Goal: Task Accomplishment & Management: Manage account settings

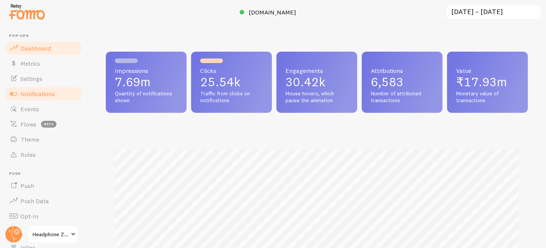
click at [42, 96] on span "Notifications" at bounding box center [37, 94] width 35 height 8
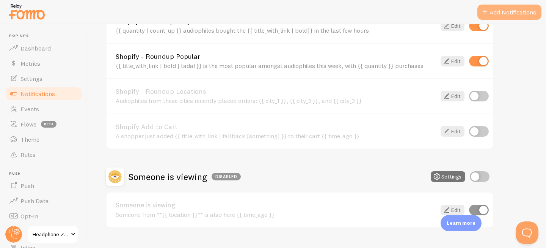
scroll to position [128, 0]
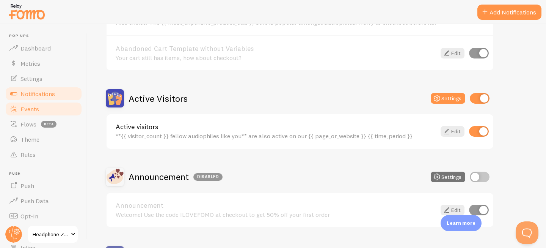
click at [37, 102] on link "Events" at bounding box center [44, 108] width 78 height 15
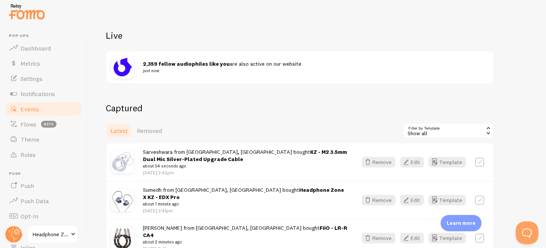
scroll to position [106, 0]
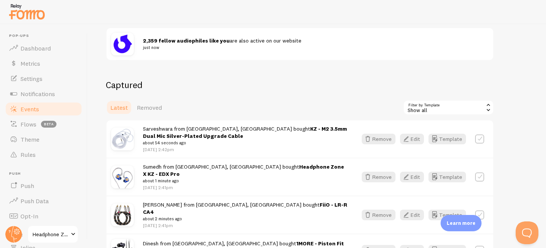
click at [441, 108] on div "Show all" at bounding box center [448, 107] width 91 height 15
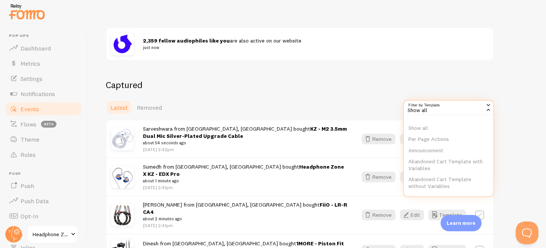
click at [319, 72] on div "Events This is a collection of social proof interactions captured by your conne…" at bounding box center [317, 135] width 459 height 223
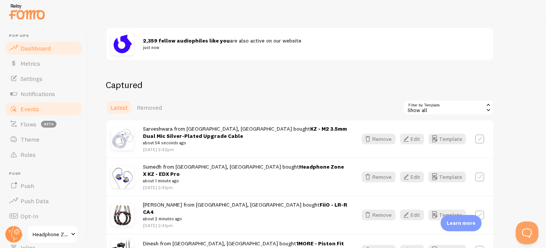
click at [46, 46] on span "Dashboard" at bounding box center [35, 48] width 30 height 8
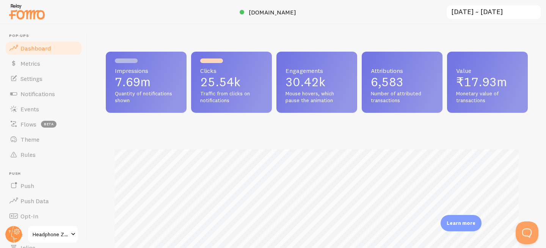
scroll to position [199, 422]
click at [49, 98] on link "Notifications" at bounding box center [44, 93] width 78 height 15
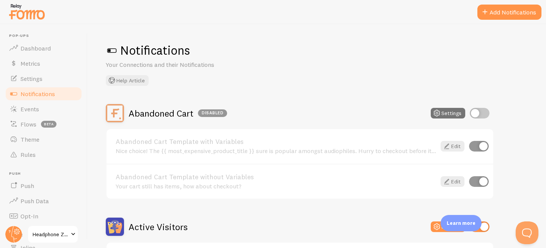
scroll to position [128, 0]
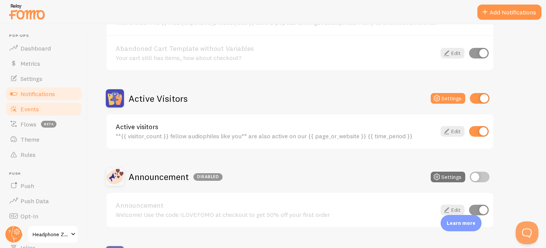
click at [41, 109] on link "Events" at bounding box center [44, 108] width 78 height 15
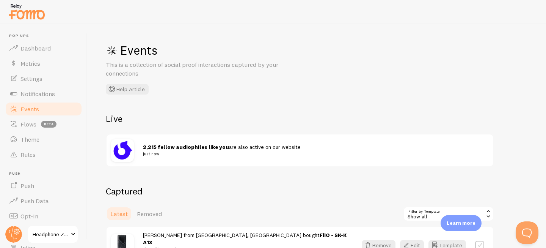
click at [431, 215] on div "Show all" at bounding box center [448, 213] width 91 height 15
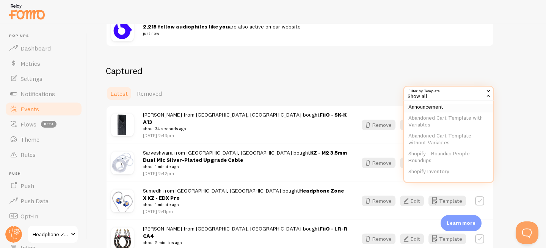
scroll to position [52, 0]
click at [433, 161] on li "Active visitors" at bounding box center [449, 160] width 90 height 11
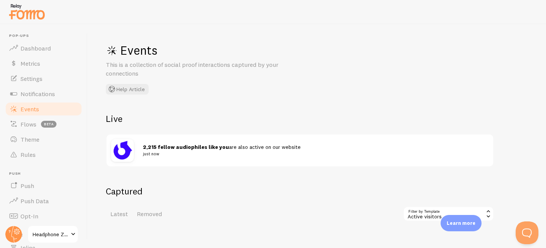
scroll to position [55, 0]
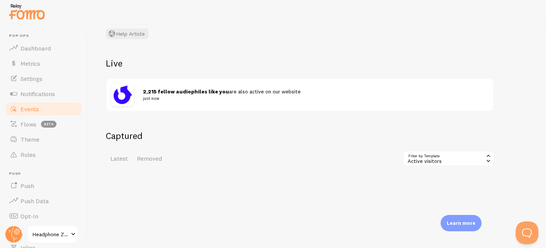
click at [452, 159] on div "Active visitors" at bounding box center [448, 158] width 91 height 15
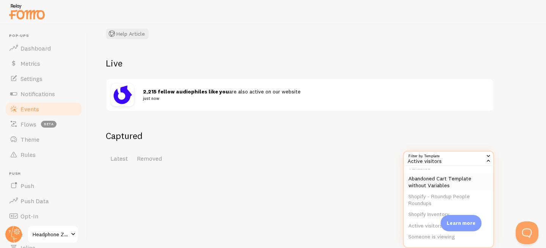
scroll to position [0, 0]
click at [422, 179] on li "Show all" at bounding box center [449, 178] width 90 height 11
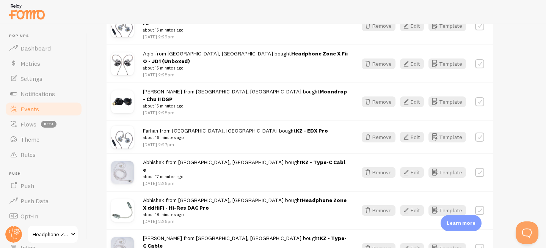
scroll to position [1038, 0]
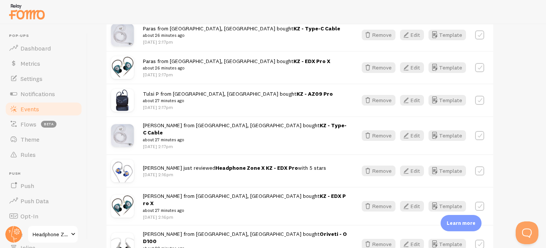
scroll to position [1385, 0]
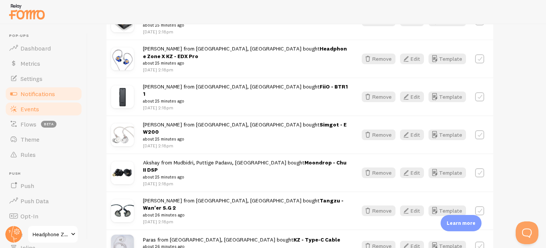
click at [34, 94] on span "Notifications" at bounding box center [37, 94] width 35 height 8
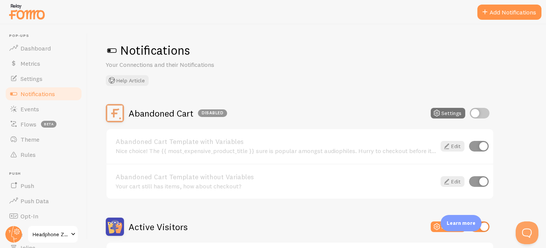
click at [474, 181] on input "checkbox" at bounding box center [479, 181] width 20 height 11
checkbox input "false"
click at [482, 111] on input "checkbox" at bounding box center [480, 113] width 20 height 11
checkbox input "true"
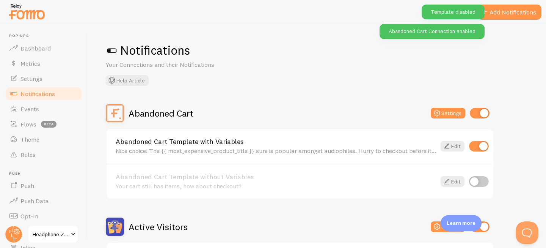
click at [230, 140] on link "Abandoned Cart Template with Variables" at bounding box center [276, 141] width 321 height 7
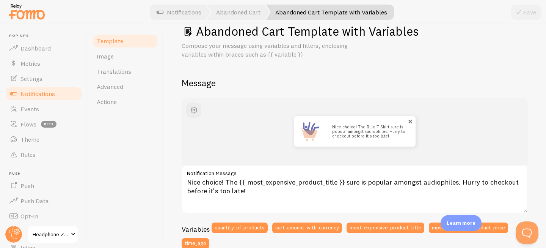
scroll to position [13, 0]
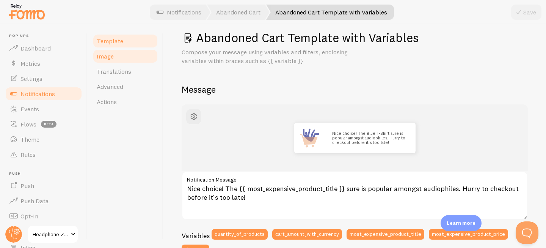
click at [123, 60] on link "Image" at bounding box center [125, 56] width 66 height 15
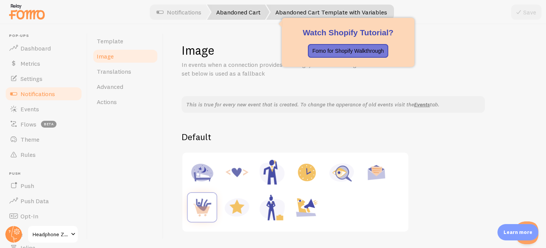
click at [234, 12] on link "Abandoned Cart" at bounding box center [238, 12] width 63 height 15
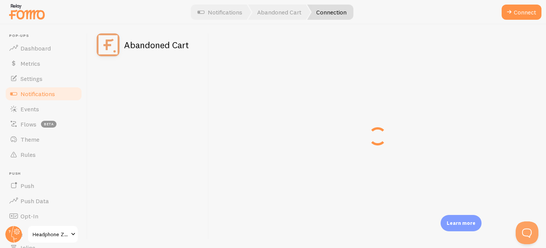
click at [30, 95] on span "Notifications" at bounding box center [37, 94] width 35 height 8
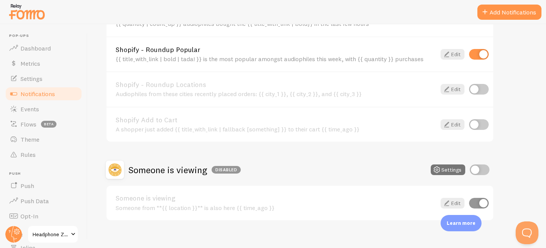
scroll to position [703, 0]
click at [151, 118] on link "Shopify Add to Cart" at bounding box center [276, 119] width 321 height 7
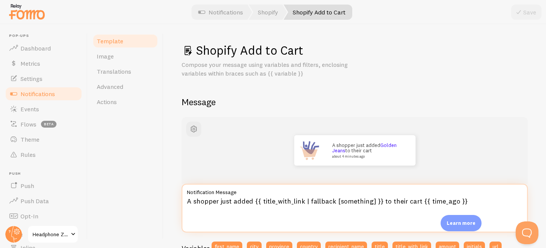
click at [208, 197] on textarea "A shopper just added {{ title_with_link | fallback [something] }} to their cart…" at bounding box center [355, 208] width 346 height 49
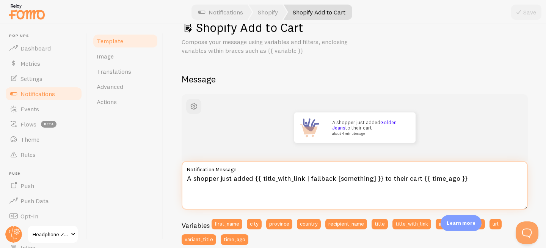
scroll to position [28, 0]
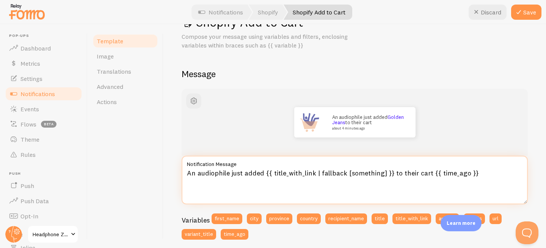
click at [424, 173] on textarea "An audiophile just added {{ title_with_link | fallback [something] }} to their …" at bounding box center [355, 180] width 346 height 49
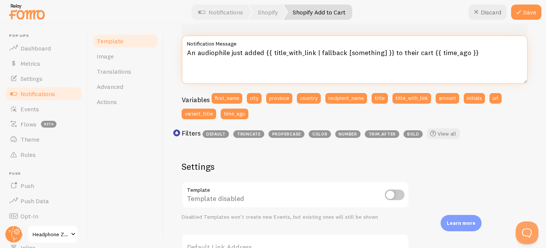
scroll to position [157, 0]
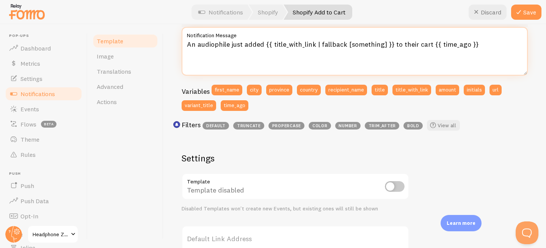
type textarea "An audiophile just added {{ title_with_link | fallback [something] }} to their …"
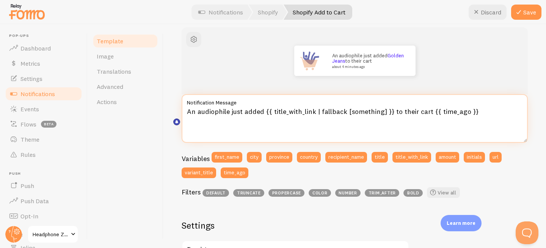
scroll to position [173, 0]
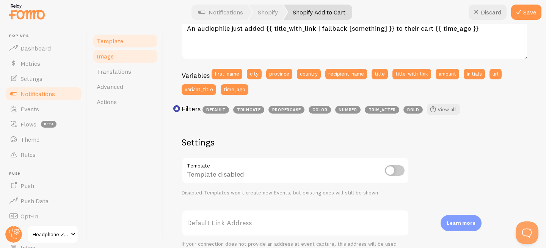
click at [123, 60] on link "Image" at bounding box center [125, 56] width 66 height 15
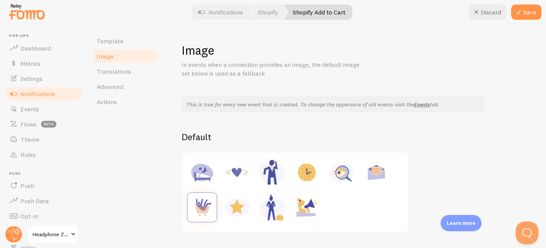
click at [146, 49] on link "Image" at bounding box center [125, 56] width 66 height 15
click at [141, 47] on link "Template" at bounding box center [125, 40] width 66 height 15
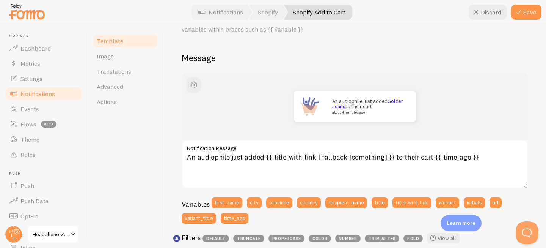
scroll to position [43, 0]
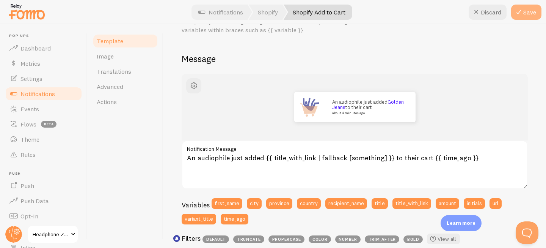
click at [530, 16] on button "Save" at bounding box center [527, 12] width 30 height 15
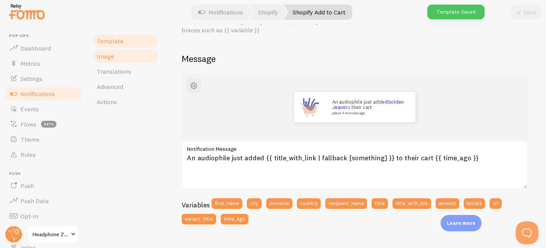
click at [120, 58] on link "Image" at bounding box center [125, 56] width 66 height 15
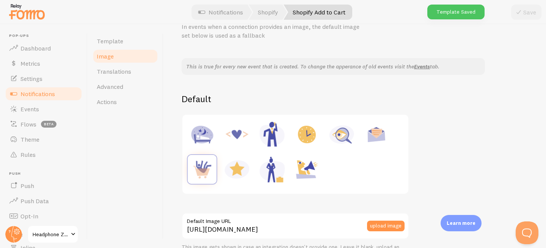
scroll to position [80, 0]
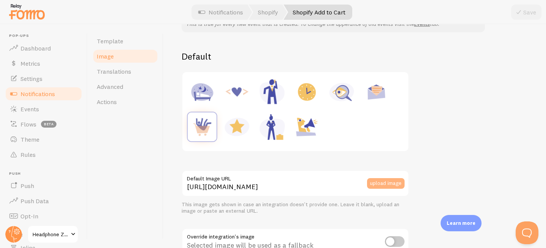
click at [385, 181] on button "upload image" at bounding box center [386, 183] width 38 height 11
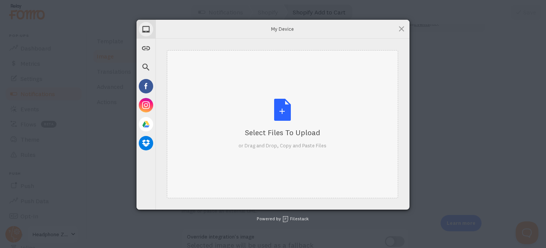
click at [283, 125] on div "Select Files to Upload or Drag and Drop, Copy and Paste Files" at bounding box center [283, 124] width 88 height 50
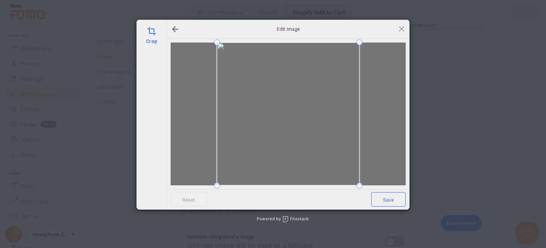
click at [392, 197] on span "Save" at bounding box center [388, 199] width 35 height 14
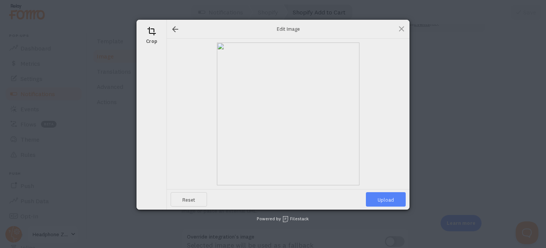
click at [395, 194] on span "Upload" at bounding box center [386, 199] width 40 height 14
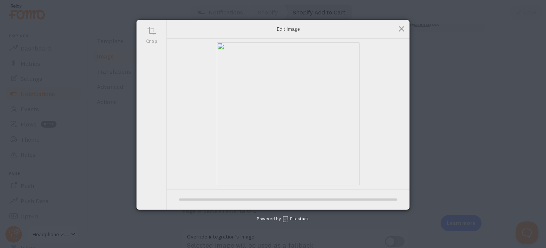
type input "[URL][DOMAIN_NAME][DOMAIN_NAME]"
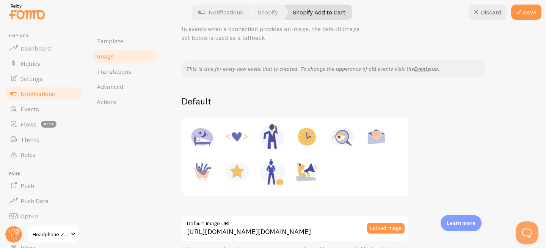
scroll to position [60, 0]
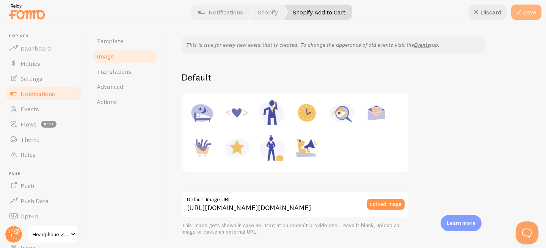
click at [521, 10] on icon at bounding box center [519, 12] width 9 height 9
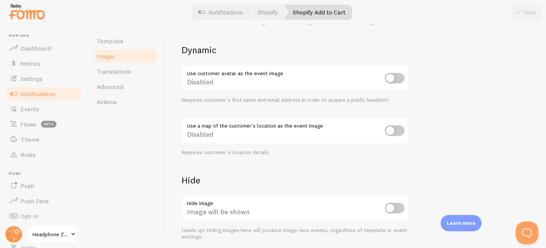
scroll to position [350, 0]
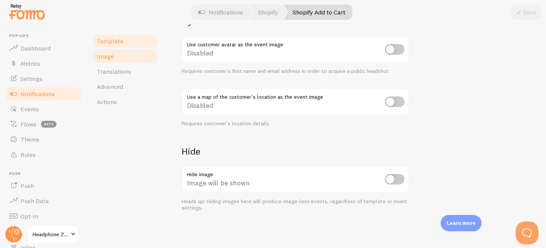
click at [120, 46] on link "Template" at bounding box center [125, 40] width 66 height 15
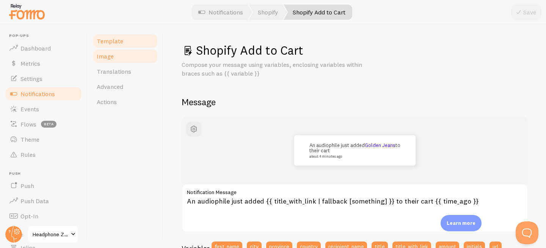
click at [134, 62] on link "Image" at bounding box center [125, 56] width 66 height 15
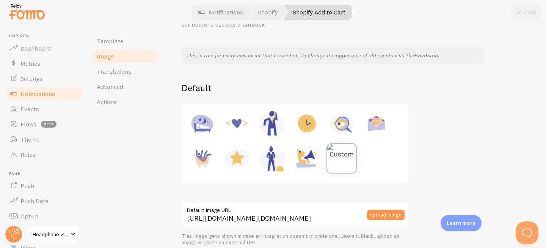
scroll to position [52, 0]
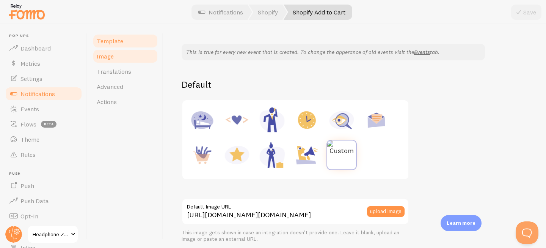
click at [118, 47] on link "Template" at bounding box center [125, 40] width 66 height 15
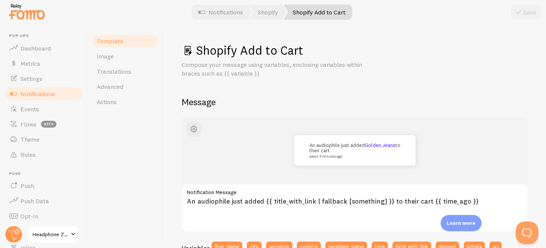
click at [124, 60] on link "Image" at bounding box center [125, 56] width 66 height 15
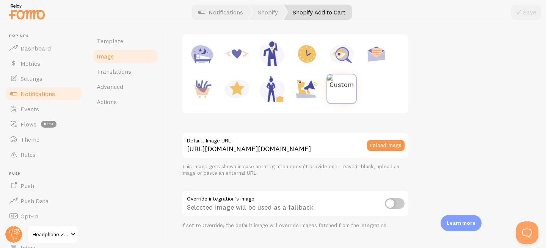
scroll to position [118, 0]
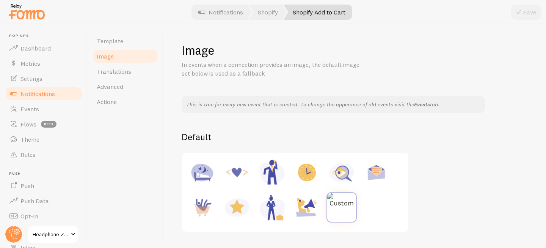
scroll to position [74, 0]
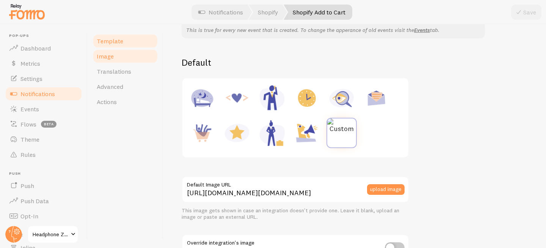
click at [132, 35] on link "Template" at bounding box center [125, 40] width 66 height 15
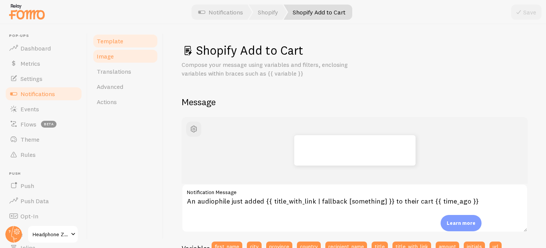
click at [123, 52] on link "Image" at bounding box center [125, 56] width 66 height 15
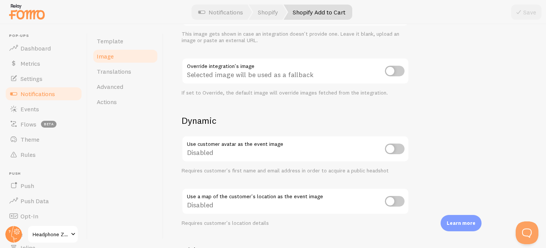
scroll to position [198, 0]
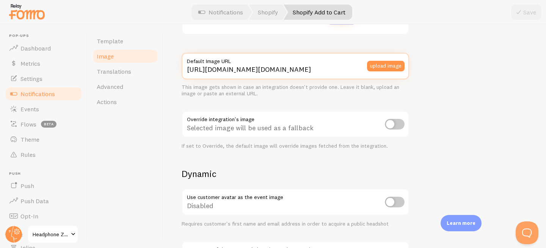
click at [296, 67] on input "[URL][DOMAIN_NAME][DOMAIN_NAME]" at bounding box center [296, 66] width 228 height 27
paste input "[DOMAIN_NAME][URL]"
type input "[URL][DOMAIN_NAME]"
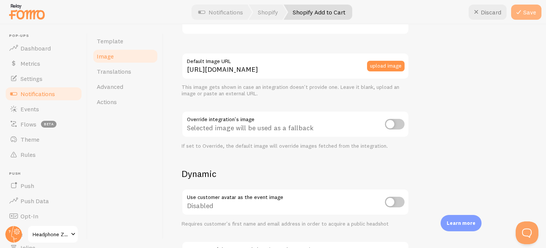
click at [530, 12] on button "Save" at bounding box center [527, 12] width 30 height 15
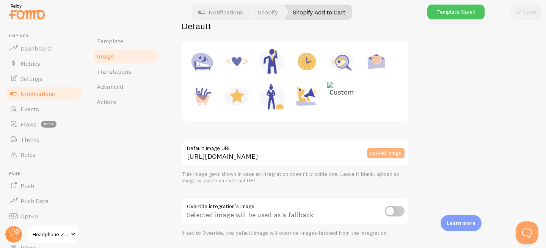
scroll to position [111, 0]
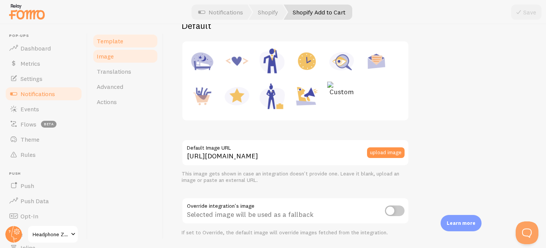
click at [116, 41] on span "Template" at bounding box center [110, 41] width 27 height 8
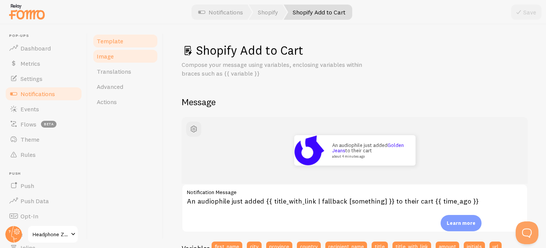
click at [124, 52] on link "Image" at bounding box center [125, 56] width 66 height 15
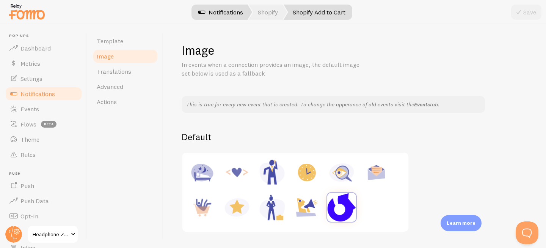
click at [240, 11] on link "Notifications" at bounding box center [220, 12] width 63 height 15
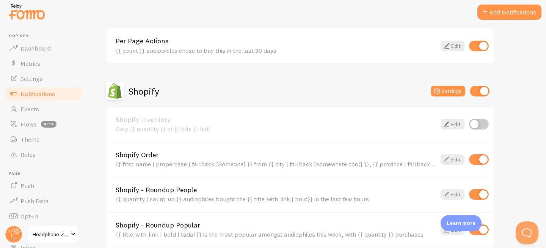
scroll to position [653, 0]
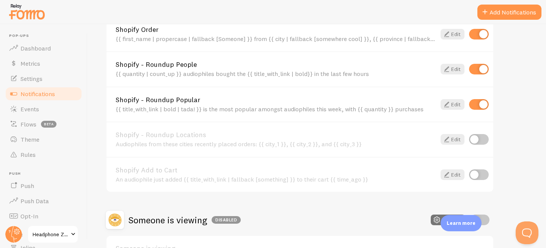
click at [474, 172] on input "checkbox" at bounding box center [479, 174] width 20 height 11
checkbox input "true"
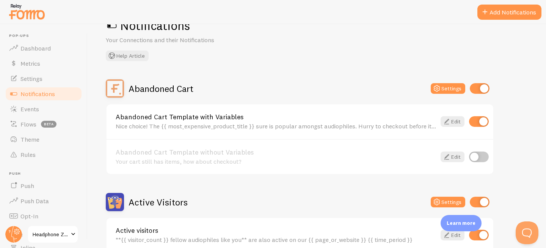
scroll to position [0, 0]
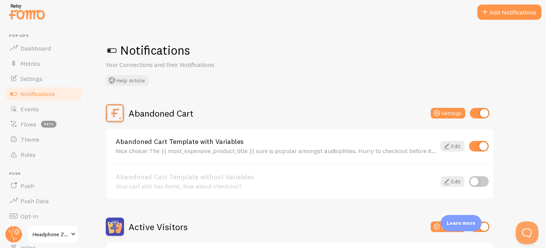
click at [286, 148] on div "Nice choice! The {{ most_expensive_product_title }} sure is popular amongst aud…" at bounding box center [276, 150] width 321 height 7
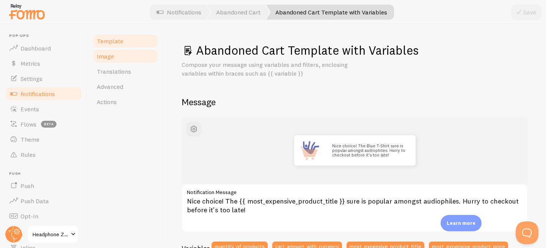
click at [124, 54] on link "Image" at bounding box center [125, 56] width 66 height 15
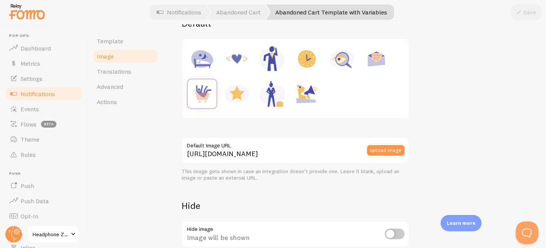
scroll to position [118, 0]
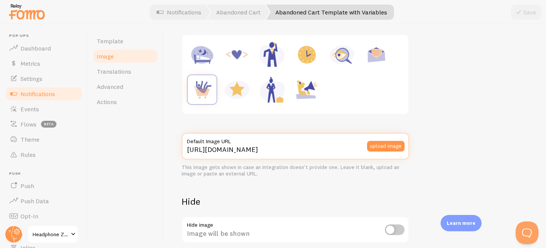
click at [304, 145] on input "[URL][DOMAIN_NAME]" at bounding box center [296, 146] width 228 height 27
paste input "[DOMAIN_NAME][URL]"
type input "[URL][DOMAIN_NAME]"
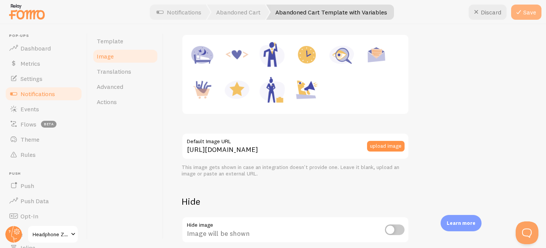
click at [533, 13] on button "Save" at bounding box center [527, 12] width 30 height 15
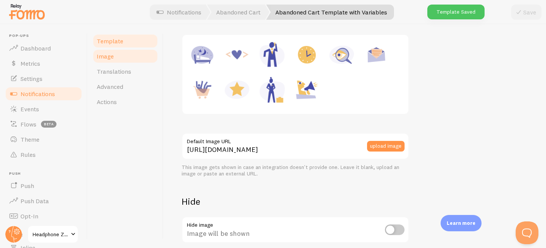
click at [126, 41] on link "Template" at bounding box center [125, 40] width 66 height 15
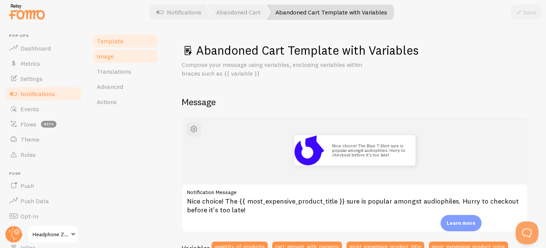
click at [123, 52] on link "Image" at bounding box center [125, 56] width 66 height 15
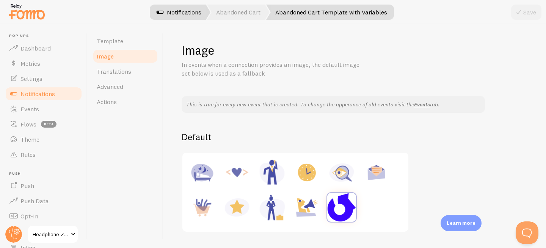
click at [177, 16] on link "Notifications" at bounding box center [179, 12] width 63 height 15
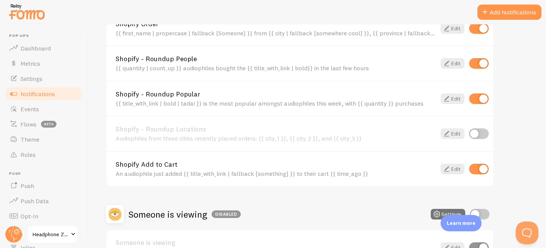
scroll to position [664, 0]
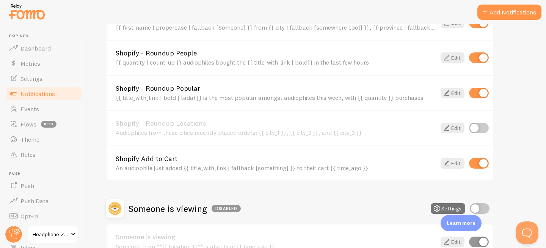
click at [251, 158] on link "Shopify Add to Cart" at bounding box center [276, 158] width 321 height 7
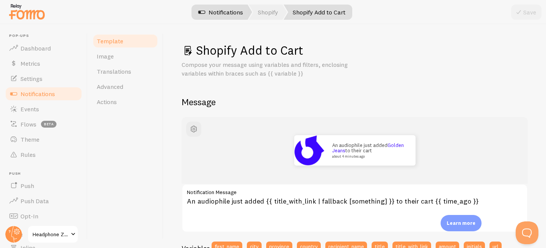
click at [217, 13] on link "Notifications" at bounding box center [220, 12] width 63 height 15
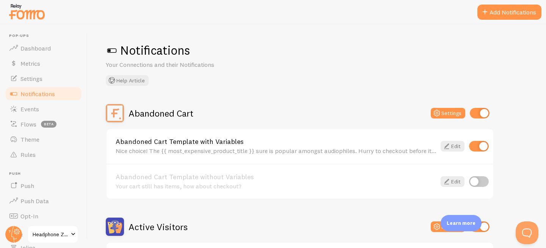
click at [231, 145] on link "Abandoned Cart Template with Variables" at bounding box center [276, 141] width 321 height 7
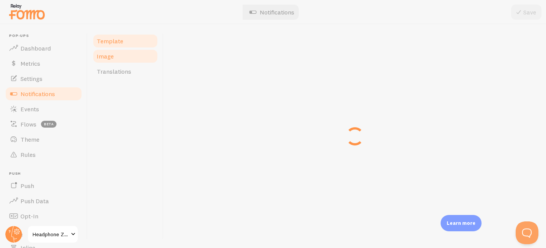
click at [121, 53] on link "Image" at bounding box center [125, 56] width 66 height 15
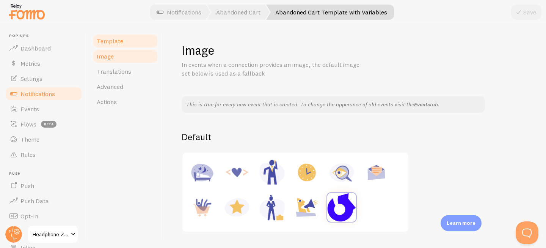
click at [137, 38] on link "Template" at bounding box center [125, 40] width 66 height 15
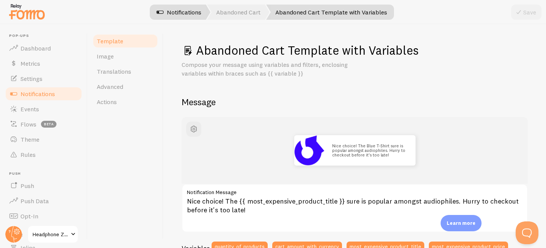
click at [165, 15] on link "Notifications" at bounding box center [179, 12] width 63 height 15
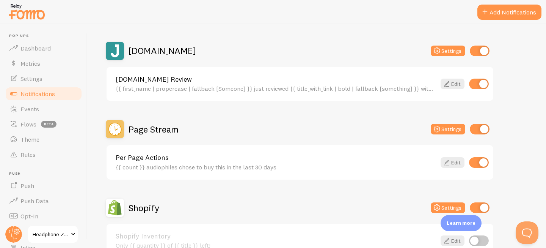
scroll to position [413, 0]
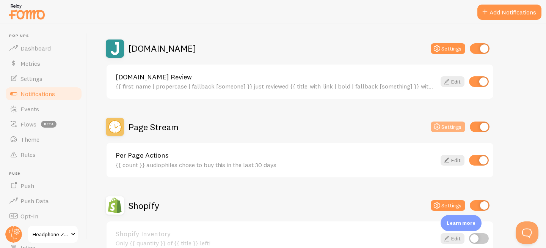
click at [439, 129] on icon at bounding box center [437, 126] width 9 height 9
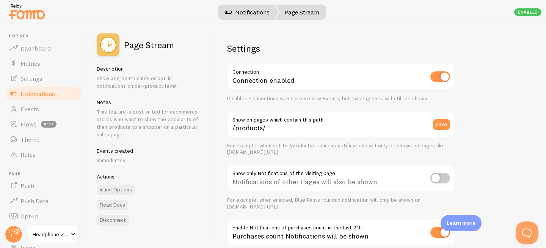
click at [252, 12] on link "Notifications" at bounding box center [247, 12] width 63 height 15
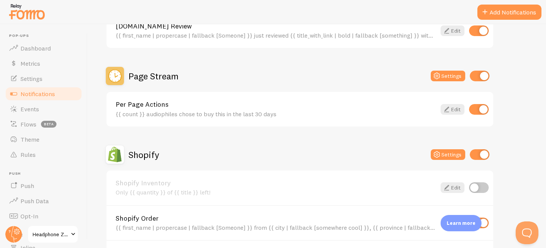
scroll to position [440, 0]
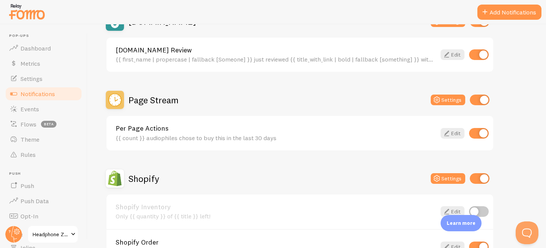
click at [161, 120] on div "Per Page Actions {{ count }} audiophiles chose to buy this in the last 30 days …" at bounding box center [300, 133] width 387 height 35
click at [147, 128] on link "Per Page Actions" at bounding box center [276, 128] width 321 height 7
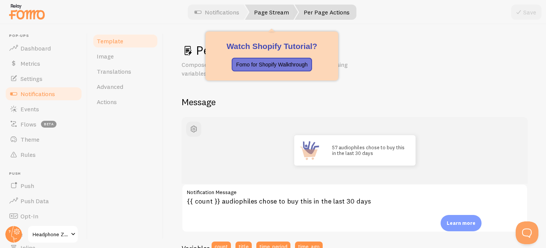
click at [273, 9] on link "Page Stream" at bounding box center [271, 12] width 53 height 15
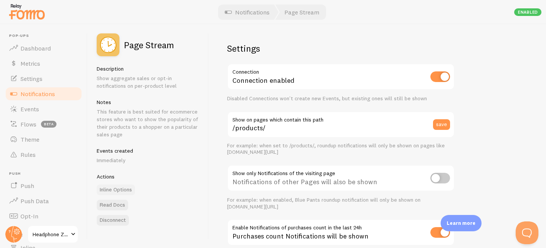
click at [118, 185] on link "Inline Options" at bounding box center [116, 189] width 38 height 11
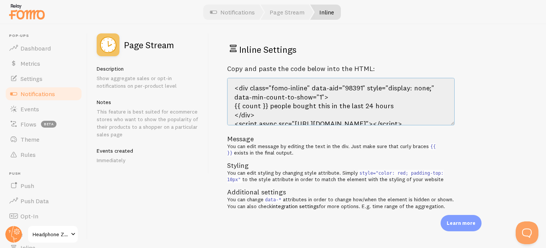
click at [303, 100] on textarea "<div class="fomo-inline" data-aid="98391" style="display: none;" data-min-count…" at bounding box center [341, 101] width 228 height 47
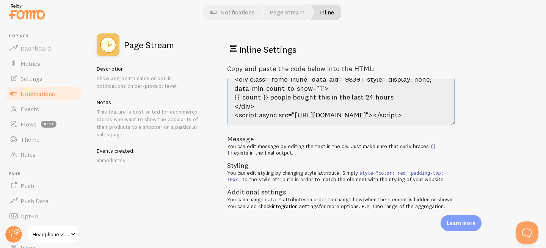
scroll to position [18, 0]
drag, startPoint x: 442, startPoint y: 107, endPoint x: 232, endPoint y: 104, distance: 209.9
click at [232, 104] on textarea "<div class="fomo-inline" data-aid="98391" style="display: none;" data-min-count…" at bounding box center [341, 101] width 228 height 47
click at [271, 116] on textarea "<div class="fomo-inline" data-aid="98391" style="display: none;" data-min-count…" at bounding box center [341, 101] width 228 height 47
drag, startPoint x: 269, startPoint y: 118, endPoint x: 277, endPoint y: 72, distance: 46.9
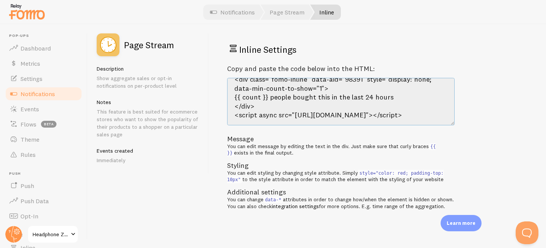
click at [231, 105] on textarea "<div class="fomo-inline" data-aid="98391" style="display: none;" data-min-count…" at bounding box center [341, 101] width 228 height 47
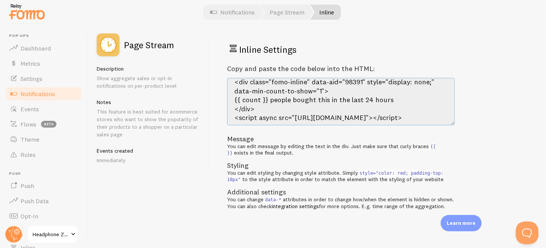
scroll to position [0, 0]
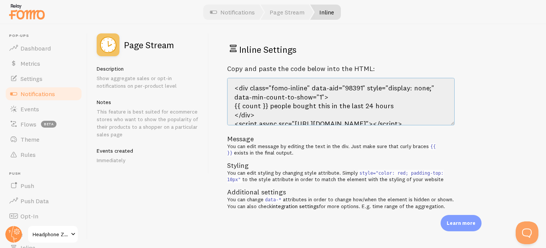
click at [356, 92] on textarea "<div class="fomo-inline" data-aid="98391" style="display: none;" data-min-count…" at bounding box center [341, 101] width 228 height 47
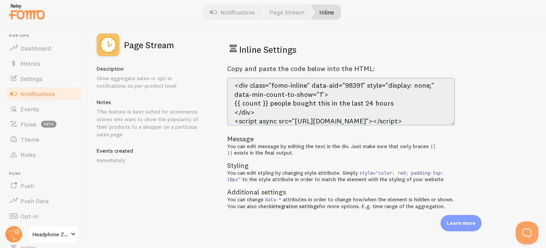
scroll to position [2, 0]
click at [290, 82] on textarea "<div class="fomo-inline" data-aid="98391" style="display: none;" data-min-count…" at bounding box center [341, 101] width 228 height 47
click at [302, 91] on textarea "<div class="fomo-inline" data-aid="98391" style="display: none;" data-min-count…" at bounding box center [341, 101] width 228 height 47
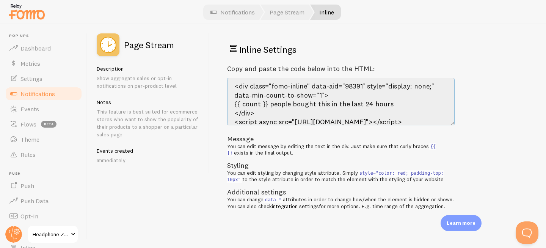
scroll to position [0, 0]
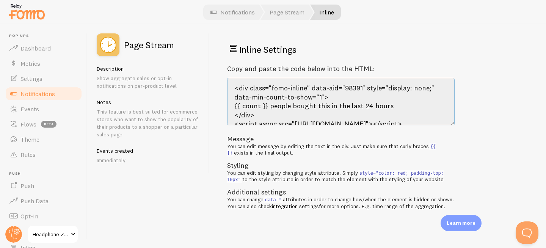
drag, startPoint x: 308, startPoint y: 86, endPoint x: 273, endPoint y: 85, distance: 35.3
click at [273, 85] on textarea "<div class="fomo-inline" data-aid="98391" style="display: none;" data-min-count…" at bounding box center [341, 101] width 228 height 47
click at [237, 9] on link "Notifications" at bounding box center [232, 12] width 63 height 15
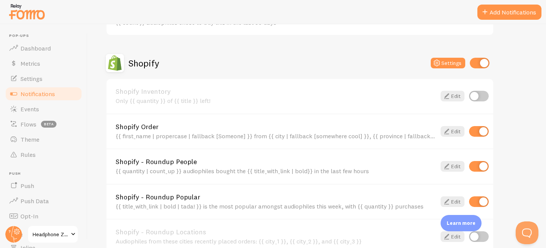
scroll to position [557, 0]
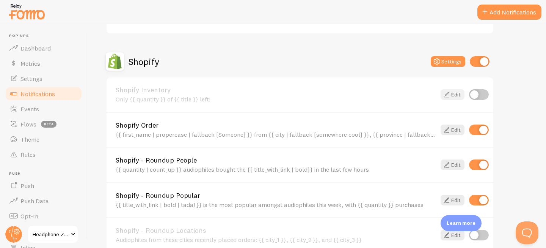
click at [450, 93] on icon at bounding box center [446, 94] width 9 height 9
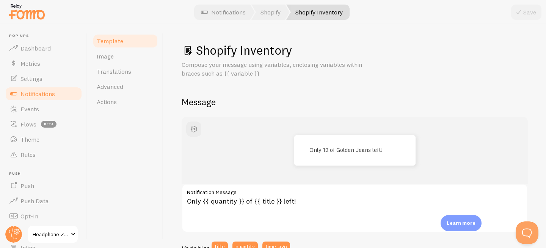
click at [223, 22] on div at bounding box center [273, 12] width 546 height 24
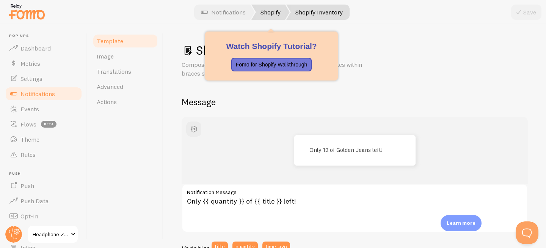
click at [257, 16] on link "Shopify" at bounding box center [271, 12] width 38 height 15
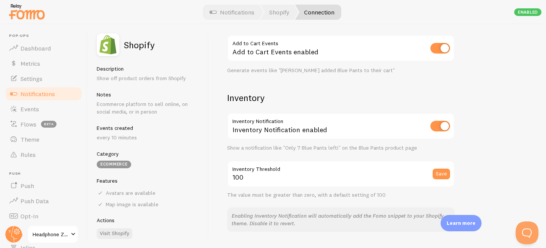
scroll to position [331, 0]
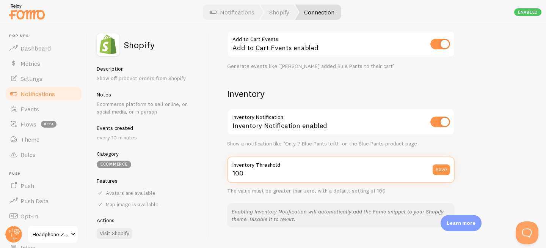
drag, startPoint x: 244, startPoint y: 172, endPoint x: 226, endPoint y: 172, distance: 17.8
click at [226, 172] on div "Settings Connection Connection enabled Disabled Connections won't create new Ev…" at bounding box center [377, 135] width 337 height 223
type input "5"
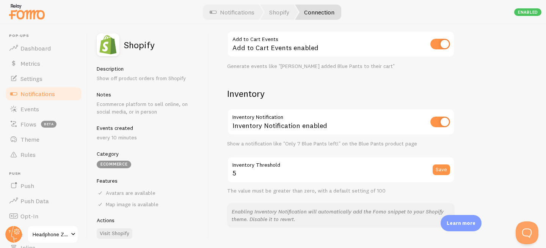
click at [331, 153] on div "Inventory Inventory Notification Inventory Notification enabled Show a notifica…" at bounding box center [341, 158] width 228 height 140
click at [437, 166] on button "Save" at bounding box center [441, 169] width 17 height 11
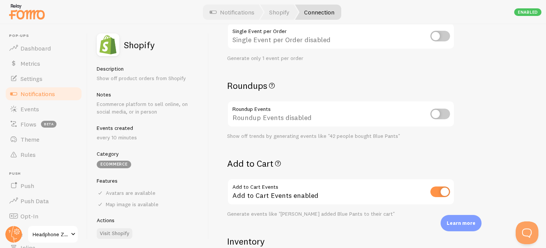
scroll to position [201, 0]
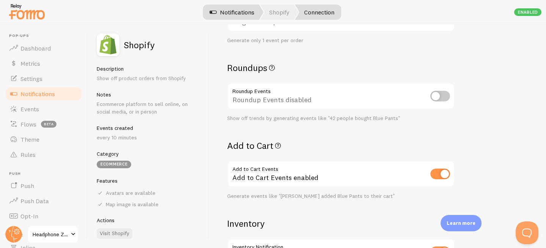
click at [249, 16] on link "Notifications" at bounding box center [232, 12] width 63 height 15
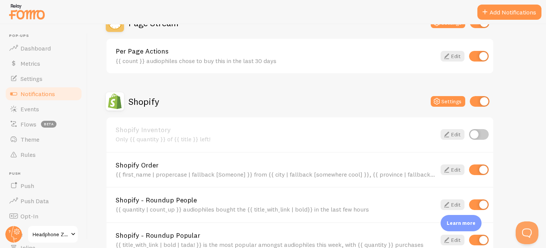
scroll to position [518, 0]
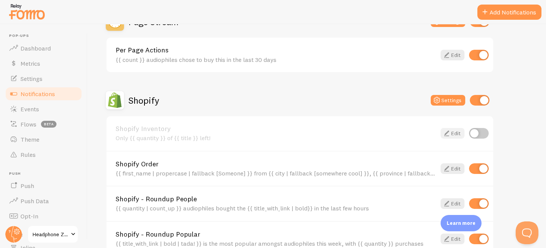
click at [456, 129] on link "Edit" at bounding box center [453, 133] width 24 height 11
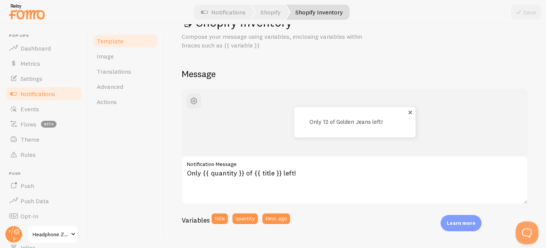
scroll to position [29, 0]
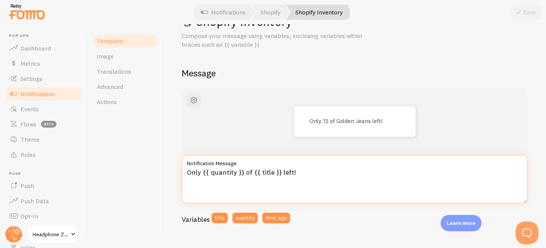
click at [303, 168] on textarea "Only {{ quantity }} of {{ title }} left!" at bounding box center [355, 179] width 346 height 49
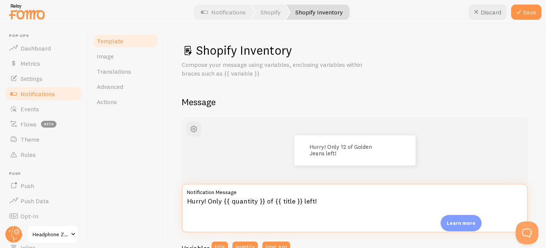
scroll to position [9, 0]
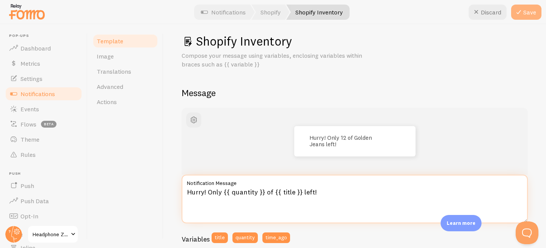
type textarea "Hurry! Only {{ quantity }} of {{ title }} left!"
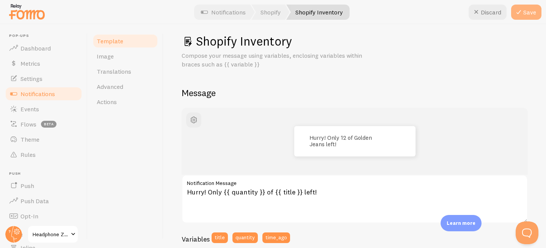
click at [541, 13] on button "Save" at bounding box center [527, 12] width 30 height 15
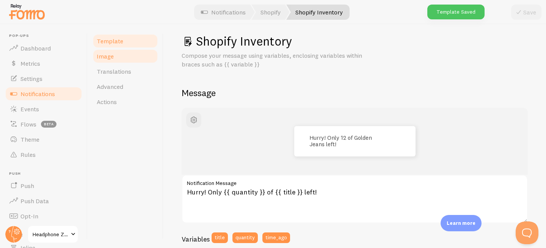
click at [120, 62] on link "Image" at bounding box center [125, 56] width 66 height 15
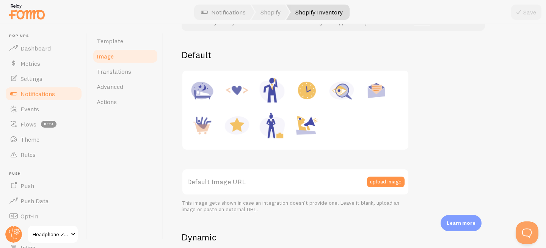
scroll to position [83, 0]
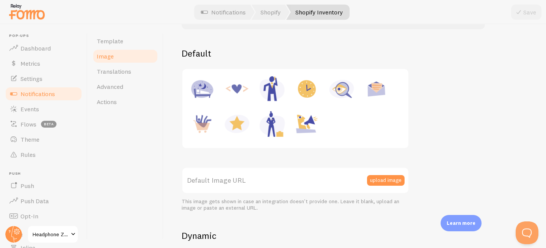
click at [332, 176] on label "Default Image URL" at bounding box center [296, 180] width 228 height 27
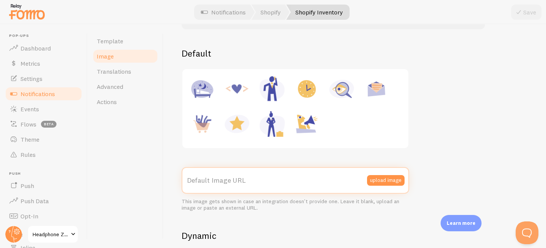
click at [332, 176] on input "Default Image URL" at bounding box center [296, 180] width 228 height 27
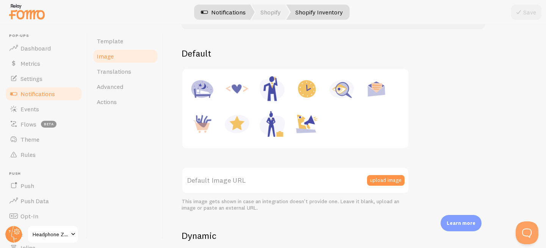
click at [220, 13] on link "Notifications" at bounding box center [223, 12] width 63 height 15
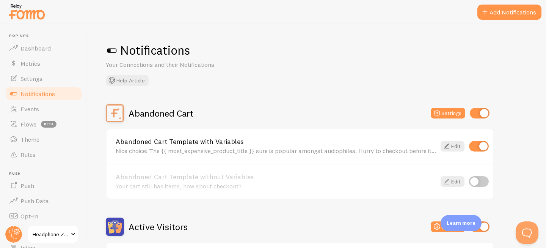
click at [220, 137] on div "Abandoned Cart Template with Variables Nice choice! The {{ most_expensive_produ…" at bounding box center [300, 146] width 387 height 35
click at [211, 141] on link "Abandoned Cart Template with Variables" at bounding box center [276, 141] width 321 height 7
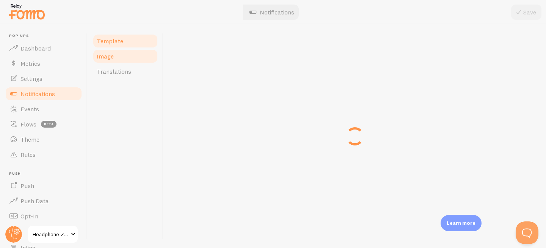
click at [115, 59] on link "Image" at bounding box center [125, 56] width 66 height 15
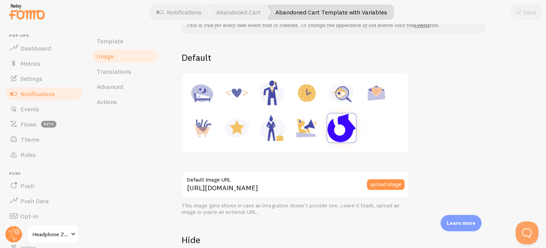
scroll to position [168, 0]
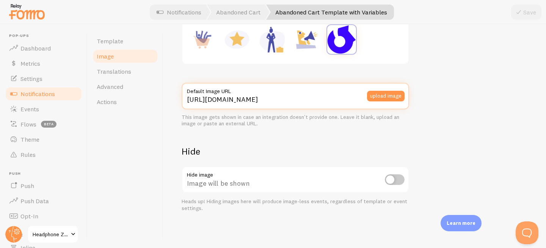
click at [320, 98] on input "[URL][DOMAIN_NAME]" at bounding box center [296, 96] width 228 height 27
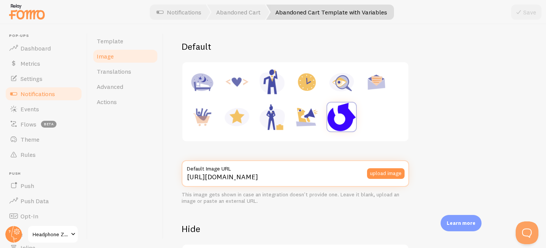
scroll to position [0, 0]
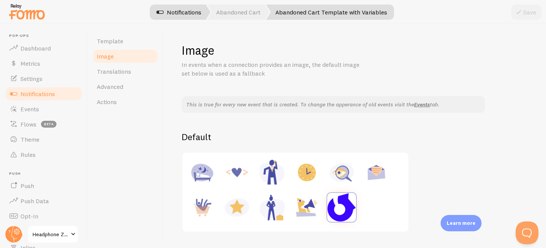
click at [183, 5] on link "Notifications" at bounding box center [179, 12] width 63 height 15
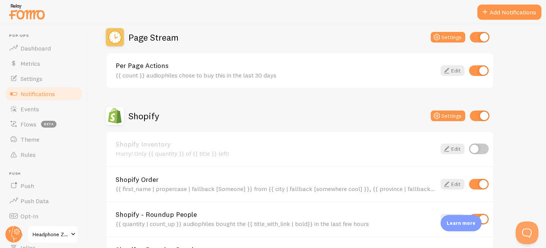
scroll to position [504, 0]
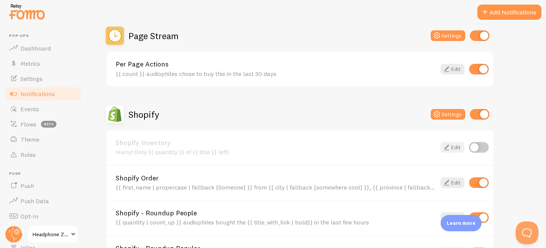
click at [463, 148] on link "Edit" at bounding box center [453, 147] width 24 height 11
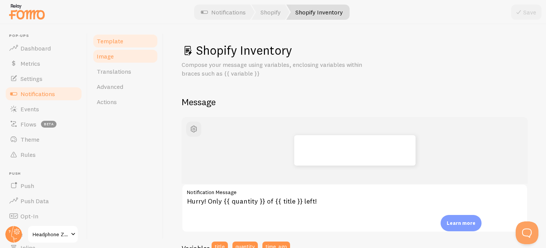
click at [136, 58] on link "Image" at bounding box center [125, 56] width 66 height 15
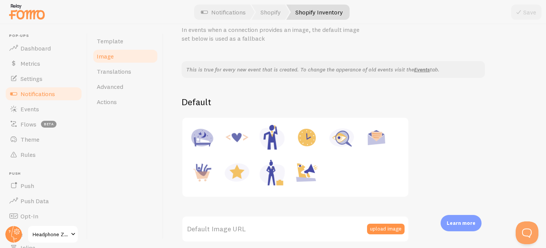
scroll to position [122, 0]
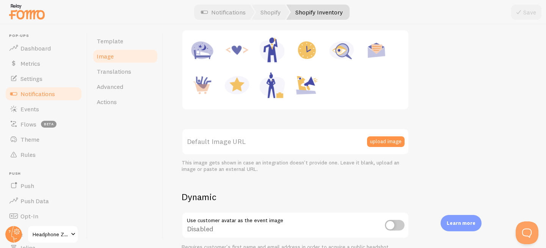
click at [249, 134] on label "Default Image URL" at bounding box center [296, 141] width 228 height 27
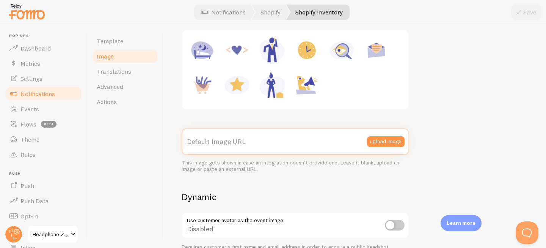
click at [249, 134] on input "Default Image URL" at bounding box center [296, 141] width 228 height 27
paste input "[URL][DOMAIN_NAME]"
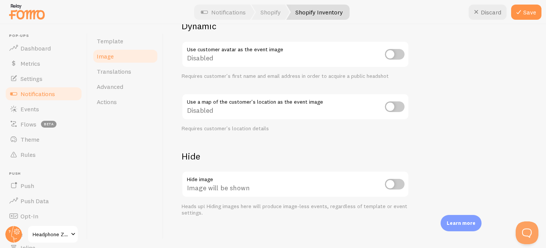
scroll to position [350, 0]
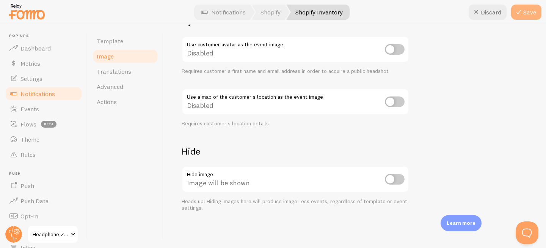
type input "[URL][DOMAIN_NAME]"
click at [538, 16] on button "Save" at bounding box center [527, 12] width 30 height 15
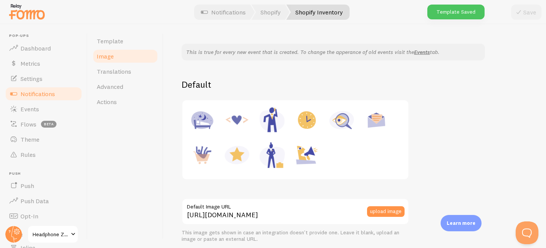
scroll to position [2, 0]
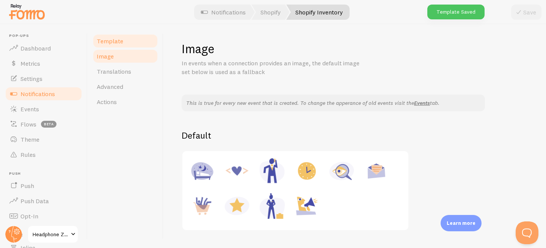
click at [125, 39] on link "Template" at bounding box center [125, 40] width 66 height 15
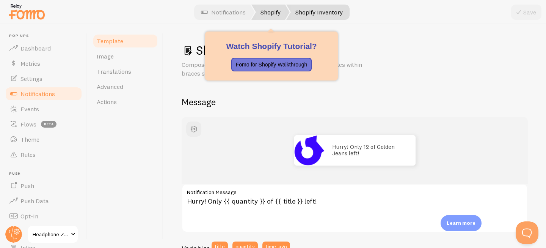
click at [277, 12] on link "Shopify" at bounding box center [271, 12] width 38 height 15
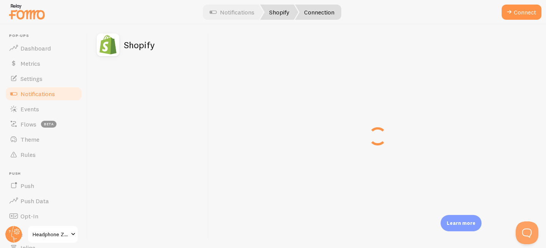
click at [266, 14] on link "Shopify" at bounding box center [279, 12] width 38 height 15
click at [243, 8] on link "Notifications" at bounding box center [232, 12] width 63 height 15
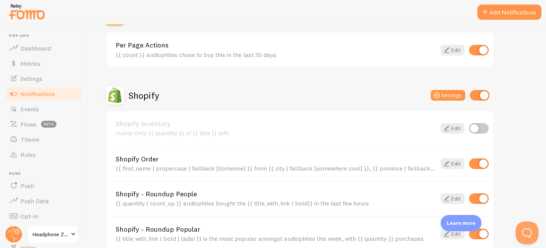
scroll to position [535, 0]
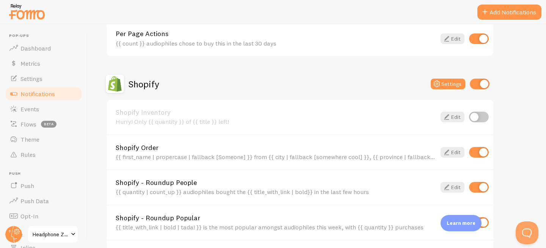
click at [483, 118] on input "checkbox" at bounding box center [479, 117] width 20 height 11
checkbox input "true"
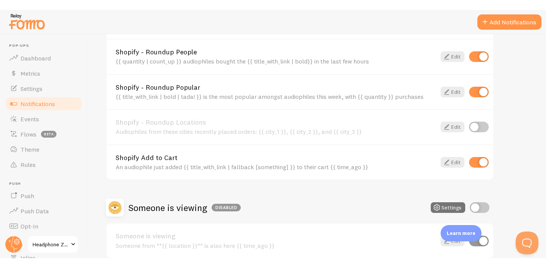
scroll to position [647, 0]
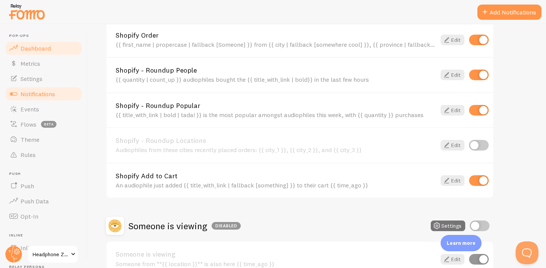
click at [59, 50] on link "Dashboard" at bounding box center [44, 48] width 78 height 15
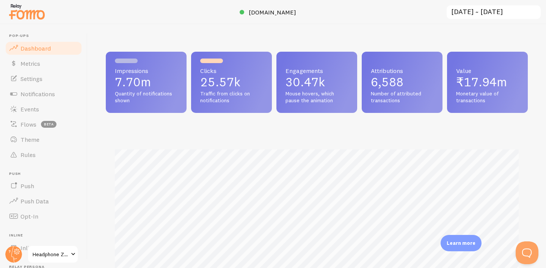
scroll to position [199, 422]
click at [46, 74] on link "Settings" at bounding box center [44, 78] width 78 height 15
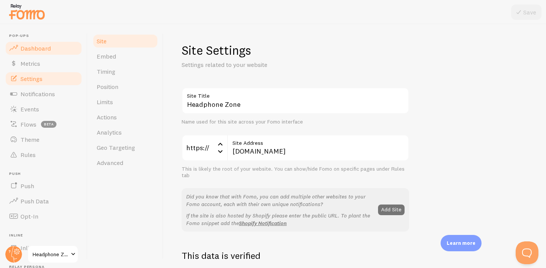
click at [37, 49] on span "Dashboard" at bounding box center [35, 48] width 30 height 8
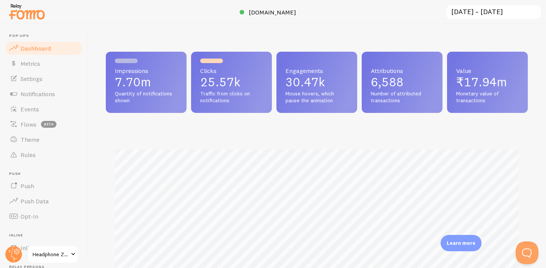
click at [499, 11] on input "[DATE] ~ [DATE]" at bounding box center [494, 13] width 96 height 16
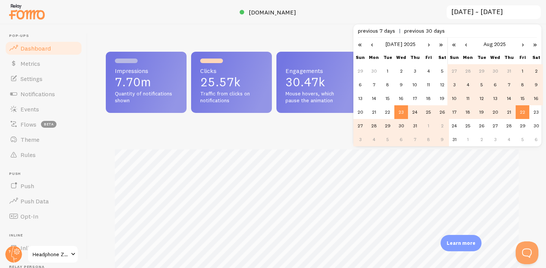
click at [383, 31] on span "previous 7 days" at bounding box center [381, 30] width 46 height 7
type input "[DATE] ~ [DATE]"
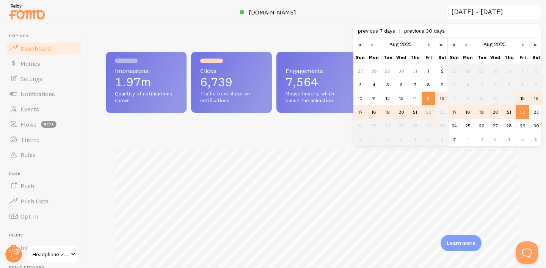
scroll to position [199, 422]
click at [305, 33] on div "Impressions 1.97m Quantity of notifications shown Clicks 6,739 Traffic from cli…" at bounding box center [317, 145] width 459 height 243
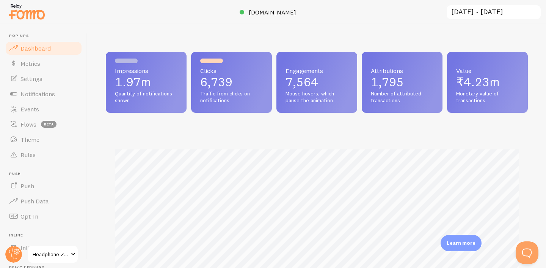
click at [389, 81] on p "1,795" at bounding box center [402, 82] width 63 height 12
click at [478, 76] on span "₹4.23m" at bounding box center [478, 81] width 44 height 15
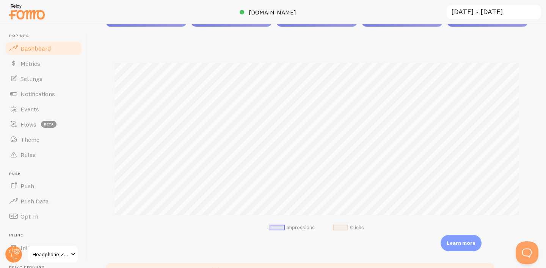
scroll to position [0, 0]
